Goal: Task Accomplishment & Management: Complete application form

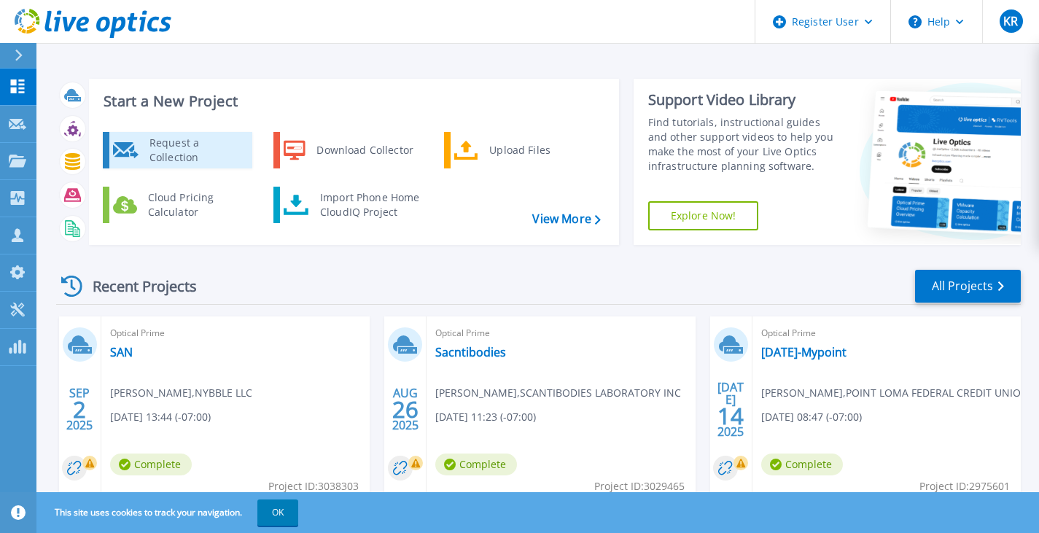
click at [187, 155] on div "Request a Collection" at bounding box center [195, 150] width 106 height 29
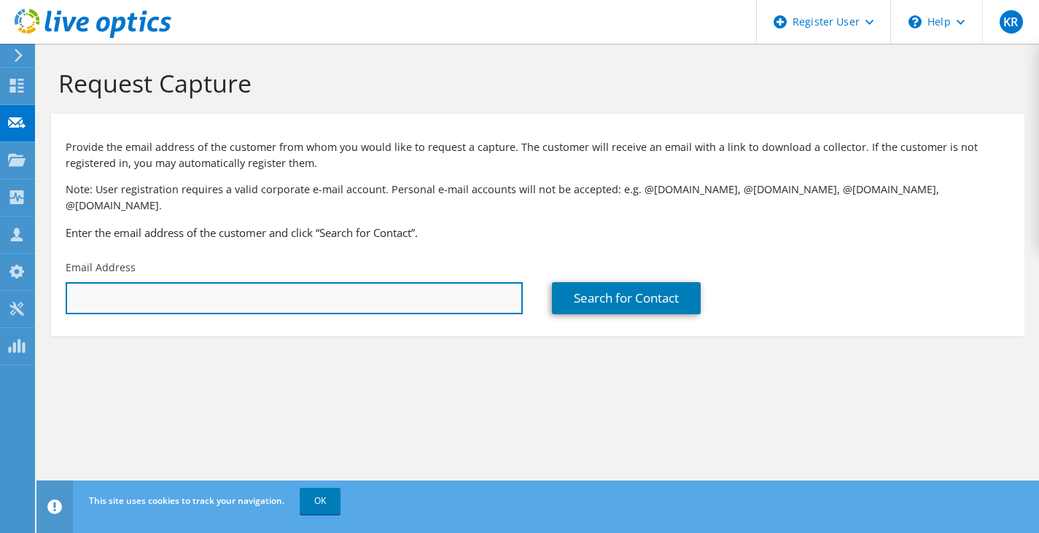
click at [206, 282] on input "text" at bounding box center [294, 298] width 457 height 32
click at [281, 285] on input "text" at bounding box center [294, 298] width 457 height 32
paste input "Skylar Masters <[EMAIL_ADDRESS][DOMAIN_NAME]>"
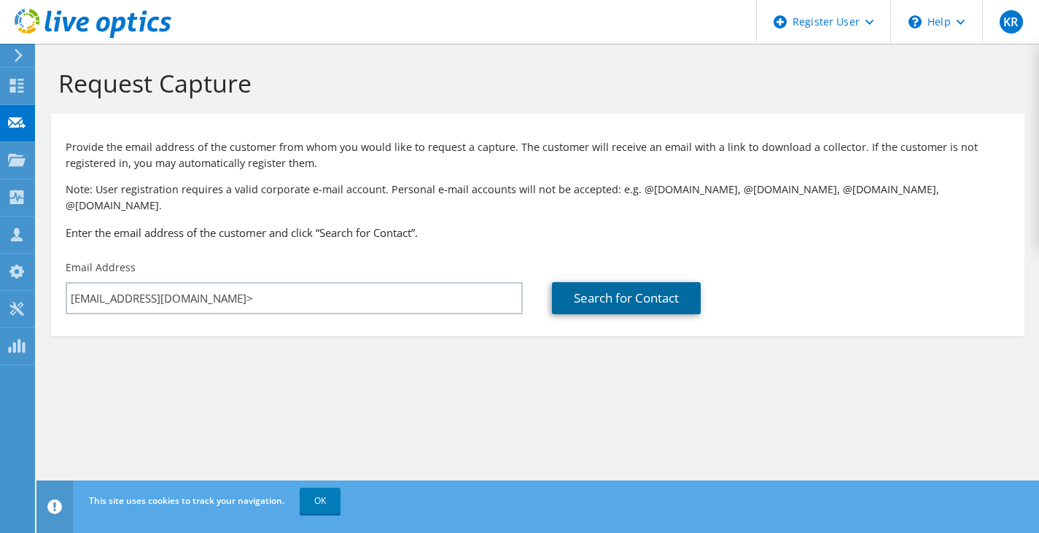
click at [644, 292] on link "Search for Contact" at bounding box center [626, 298] width 149 height 32
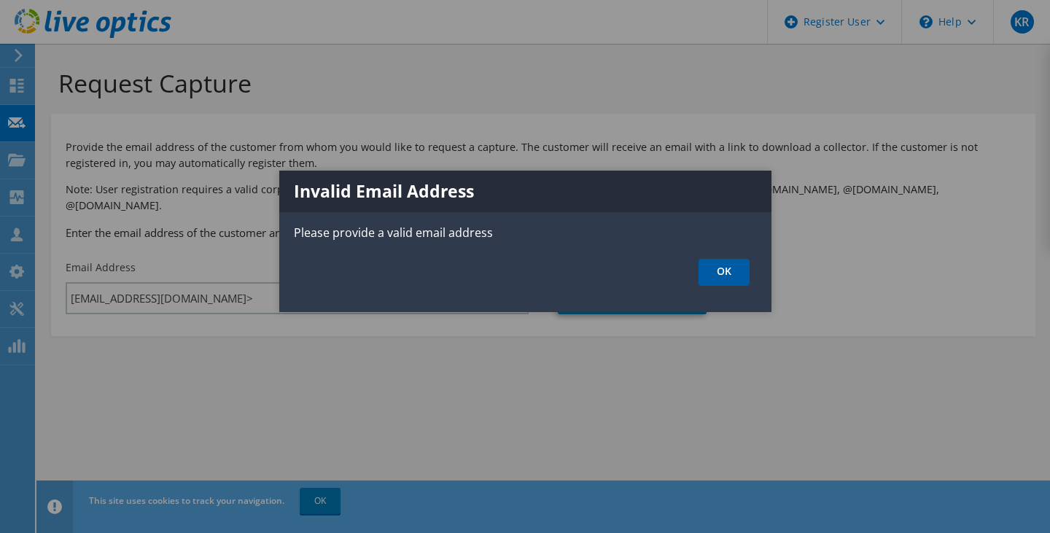
click at [707, 278] on link "OK" at bounding box center [723, 272] width 51 height 27
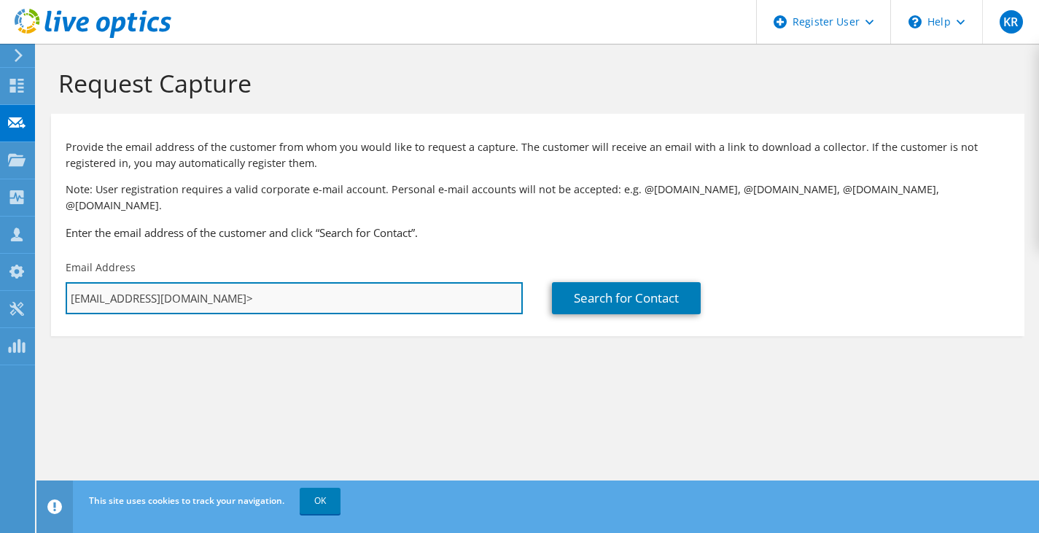
click at [322, 294] on input "[EMAIL_ADDRESS][DOMAIN_NAME]>" at bounding box center [294, 298] width 457 height 32
type input "[EMAIL_ADDRESS][DOMAIN_NAME]"
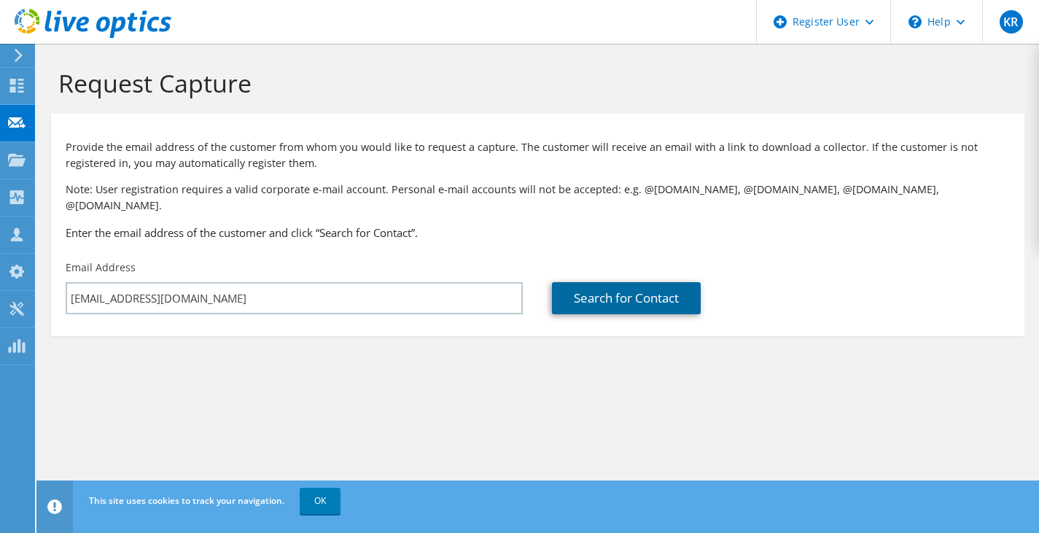
click at [647, 297] on link "Search for Contact" at bounding box center [626, 298] width 149 height 32
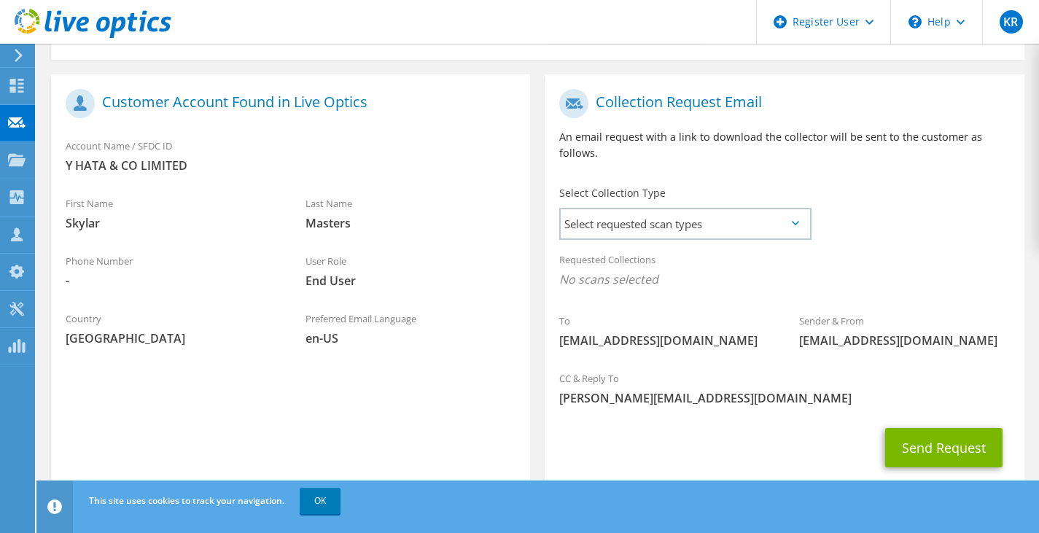
scroll to position [297, 0]
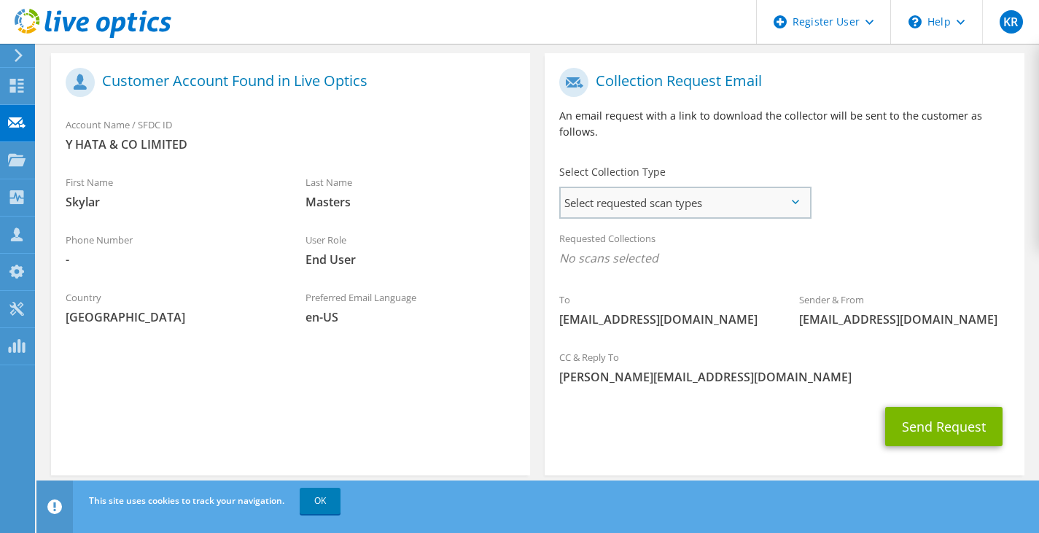
click at [803, 188] on span "Select requested scan types" at bounding box center [685, 202] width 248 height 29
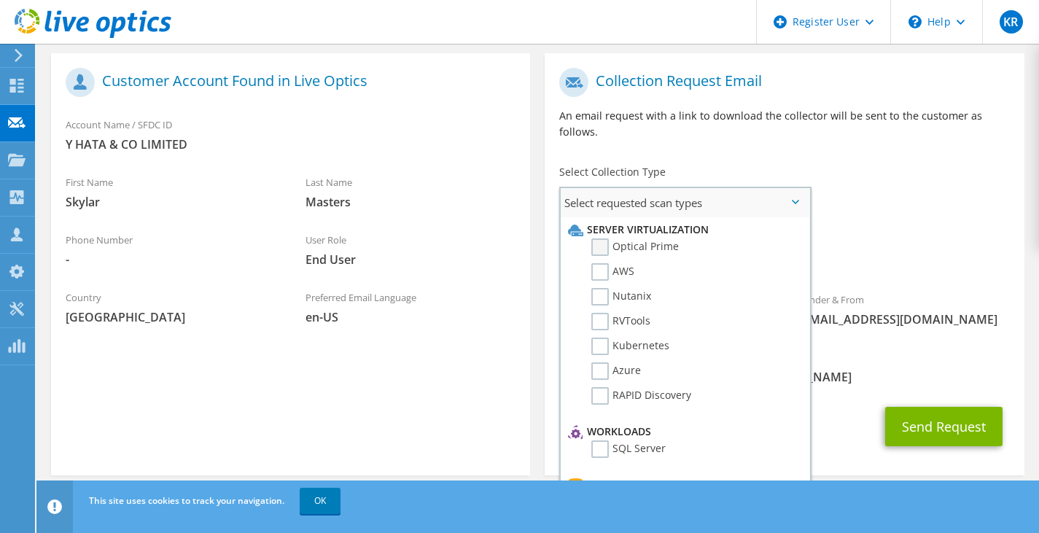
click at [657, 238] on label "Optical Prime" at bounding box center [634, 246] width 87 height 17
click at [0, 0] on input "Optical Prime" at bounding box center [0, 0] width 0 height 0
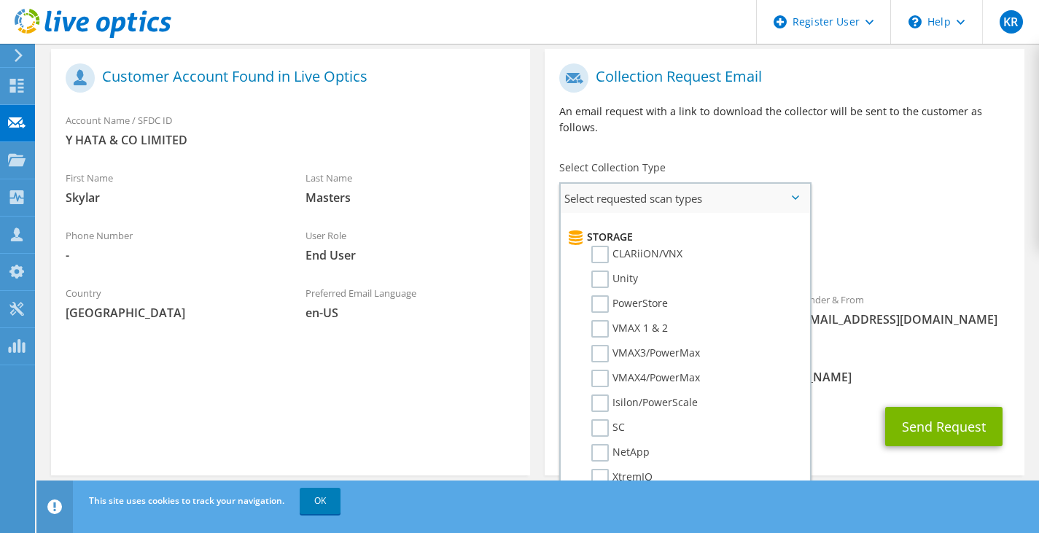
scroll to position [0, 0]
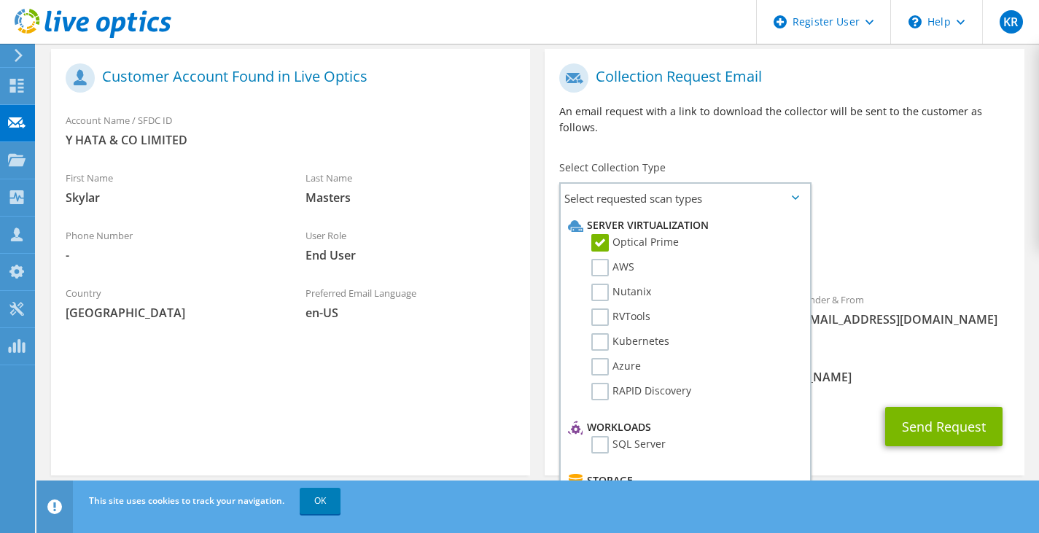
click at [926, 225] on div "Requested Collections No scans selected Optical Prime" at bounding box center [784, 248] width 479 height 58
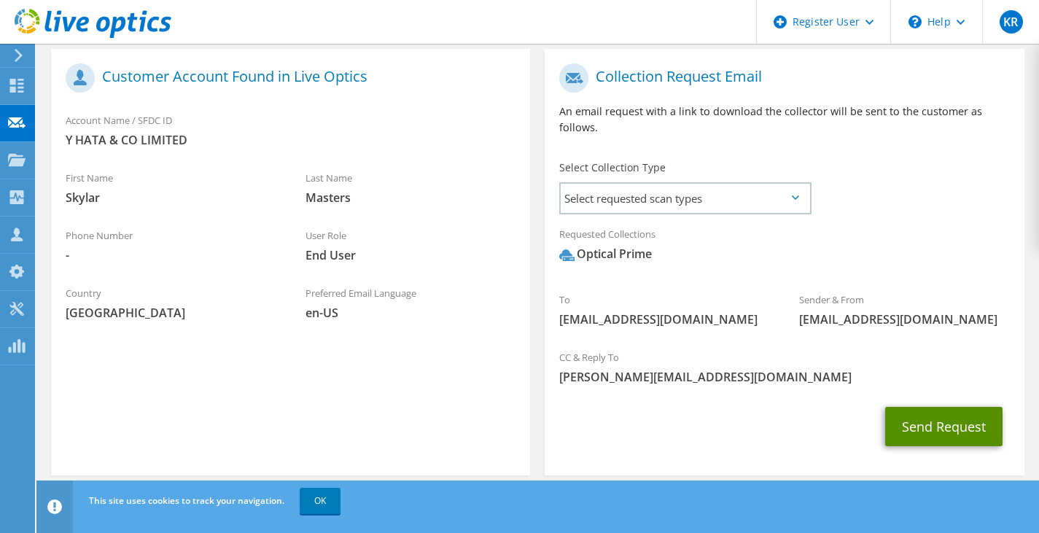
click at [922, 407] on button "Send Request" at bounding box center [943, 426] width 117 height 39
